Goal: Obtain resource: Download file/media

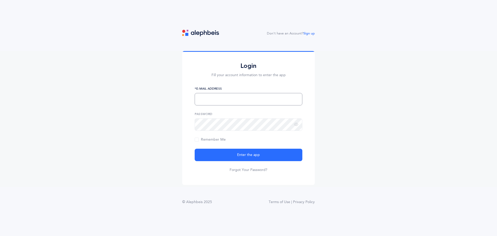
click at [204, 99] on input "text" at bounding box center [249, 99] width 108 height 12
type input "rmarkovitz@yeshivatnoam.org"
click at [195, 148] on button "Enter the app" at bounding box center [249, 154] width 108 height 12
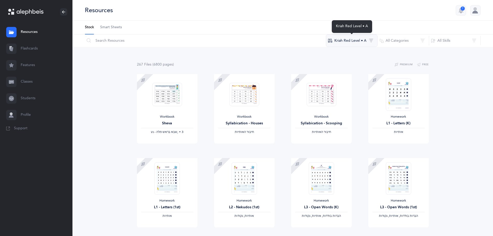
click at [360, 41] on button "Kriah Red Level • A" at bounding box center [352, 40] width 52 height 12
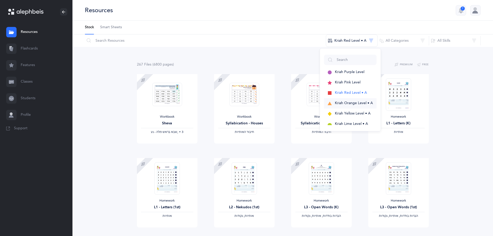
click at [351, 104] on span "Kriah Orange Level • A" at bounding box center [354, 103] width 38 height 4
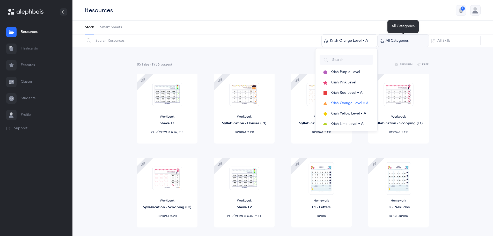
click at [424, 38] on button "All Categories" at bounding box center [403, 40] width 52 height 12
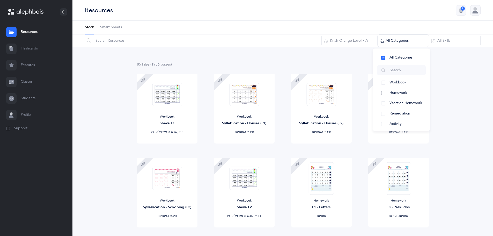
click at [403, 90] on button "Homework" at bounding box center [401, 93] width 49 height 10
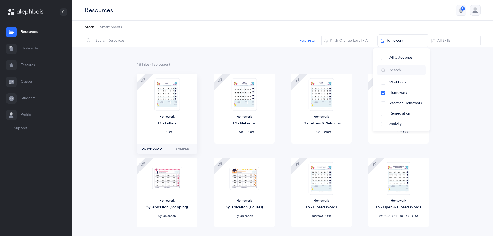
click at [155, 147] on span "Download" at bounding box center [152, 148] width 21 height 5
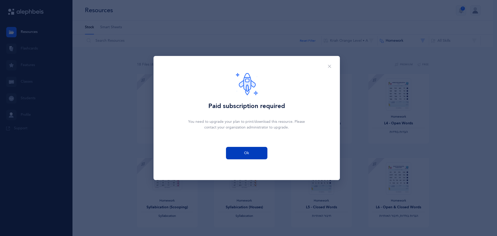
click at [248, 149] on button "Ok" at bounding box center [246, 153] width 41 height 12
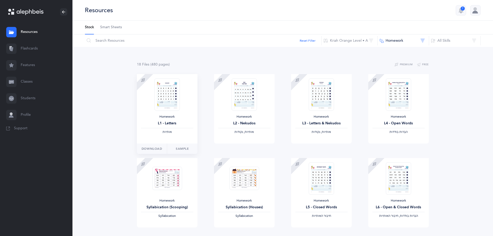
drag, startPoint x: 178, startPoint y: 103, endPoint x: 181, endPoint y: 105, distance: 4.0
click at [178, 103] on img at bounding box center [166, 94] width 25 height 32
click at [473, 12] on div at bounding box center [475, 10] width 10 height 10
click at [442, 60] on link "Logout" at bounding box center [452, 60] width 43 height 5
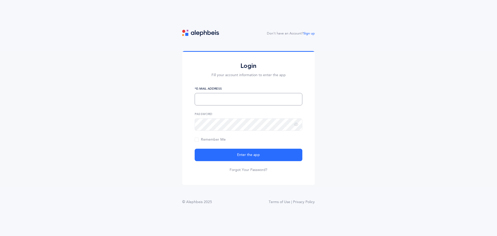
click at [212, 101] on input "text" at bounding box center [249, 99] width 108 height 12
type input "shalberstadt@yeshivatnoam.org"
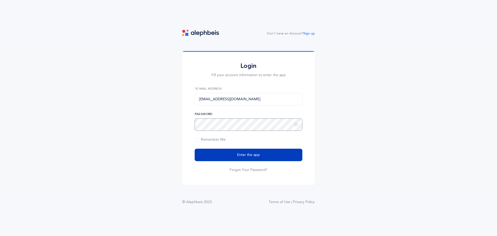
click at [195, 148] on button "Enter the app" at bounding box center [249, 154] width 108 height 12
click at [229, 158] on button "Enter the app" at bounding box center [249, 154] width 108 height 12
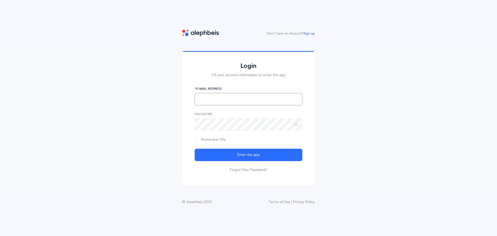
click at [253, 100] on input "text" at bounding box center [249, 99] width 108 height 12
type input "shalberstadt@yeshivatnoam.org"
click at [195, 148] on button "Enter the app" at bounding box center [249, 154] width 108 height 12
